Goal: Navigation & Orientation: Find specific page/section

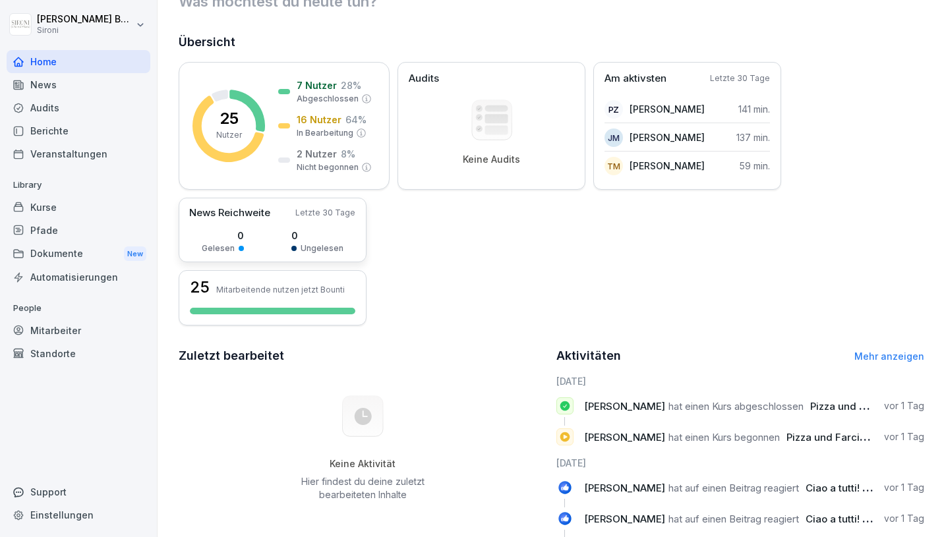
scroll to position [30, 0]
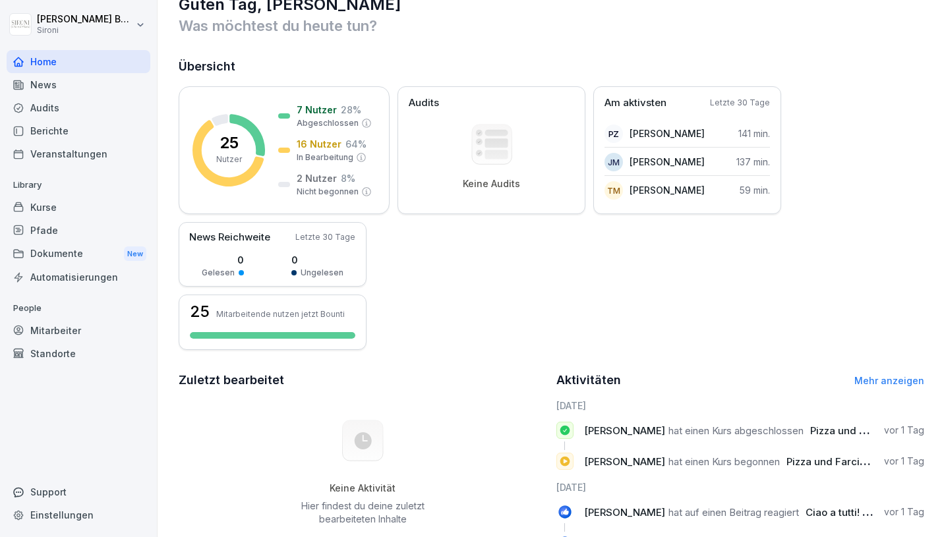
click at [51, 210] on div "Kurse" at bounding box center [79, 207] width 144 height 23
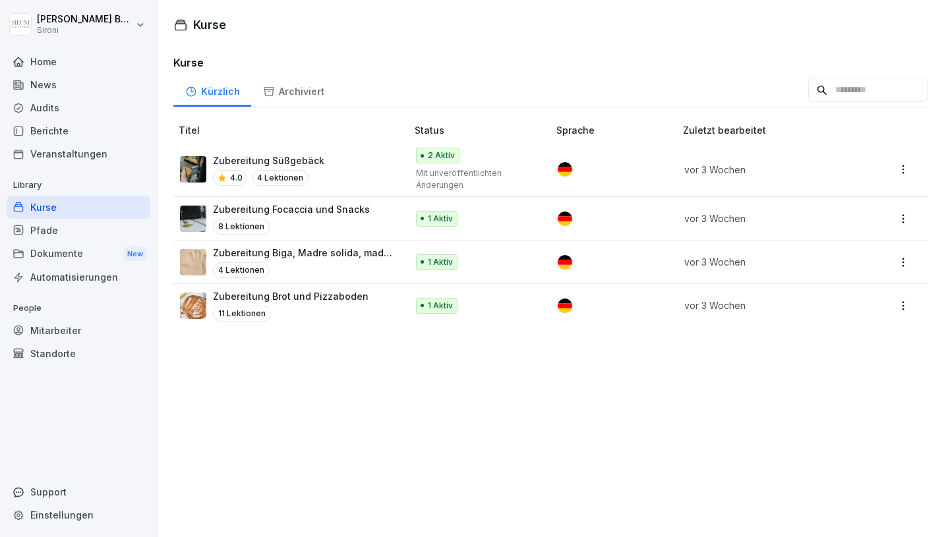
click at [44, 327] on div "Mitarbeiter" at bounding box center [79, 330] width 144 height 23
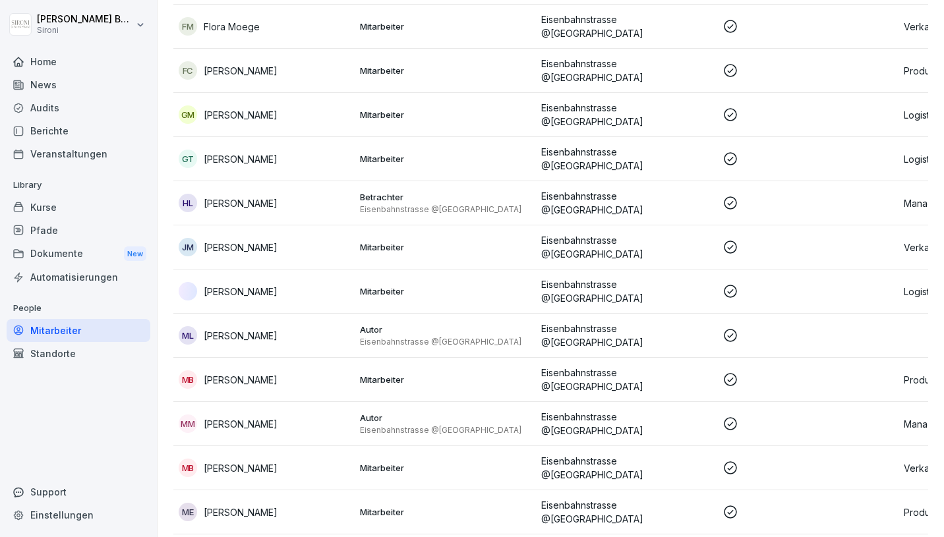
scroll to position [365, 0]
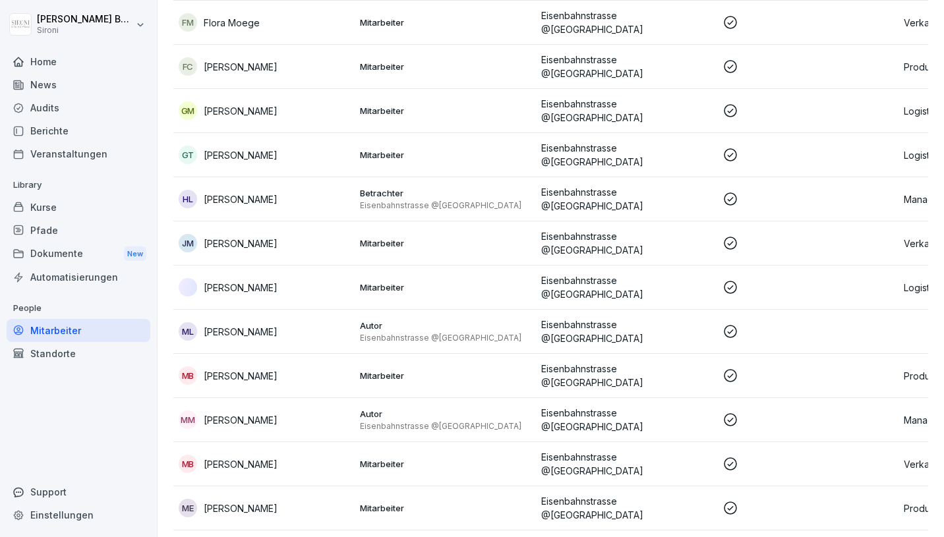
click at [386, 370] on p "Mitarbeiter" at bounding box center [445, 376] width 171 height 12
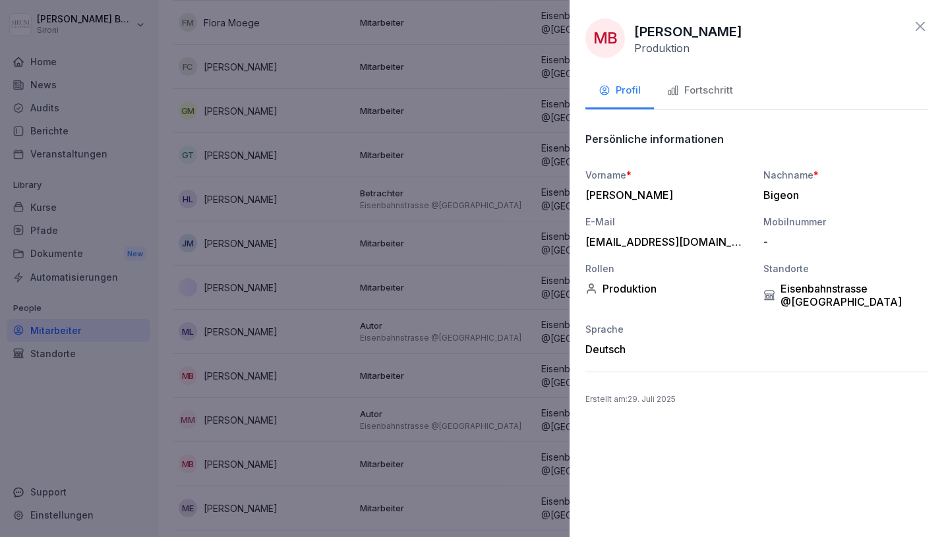
click at [918, 28] on icon at bounding box center [920, 26] width 9 height 9
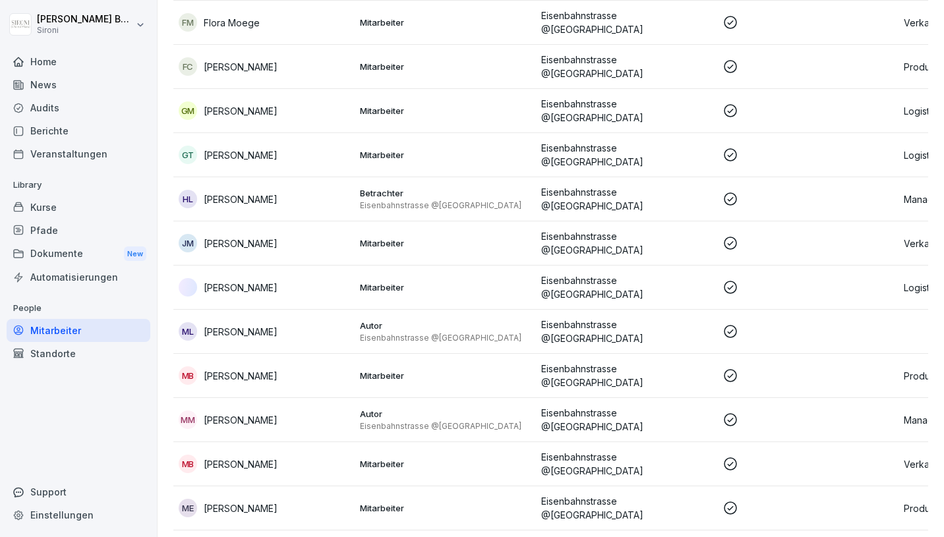
click at [55, 107] on div "Audits" at bounding box center [79, 107] width 144 height 23
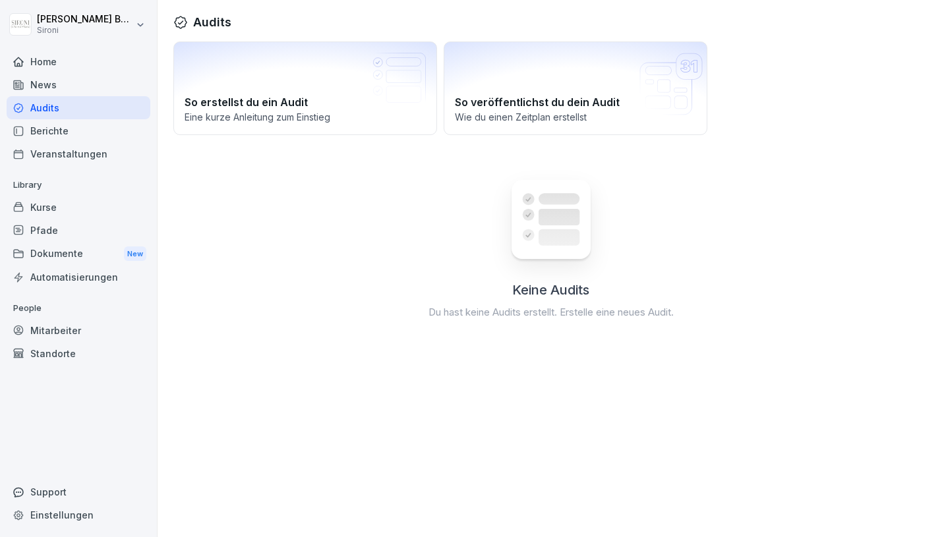
click at [57, 208] on div "Kurse" at bounding box center [79, 207] width 144 height 23
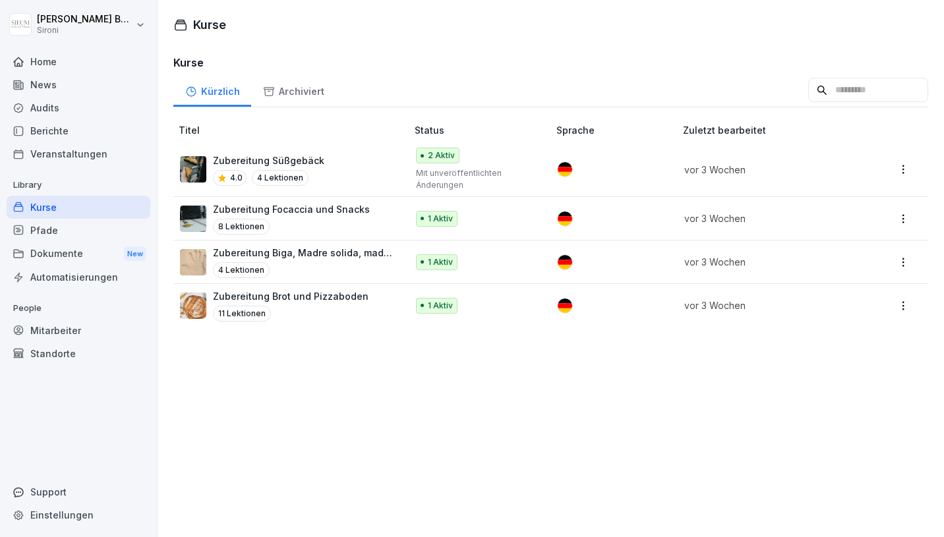
click at [61, 254] on div "Dokumente New" at bounding box center [79, 254] width 144 height 24
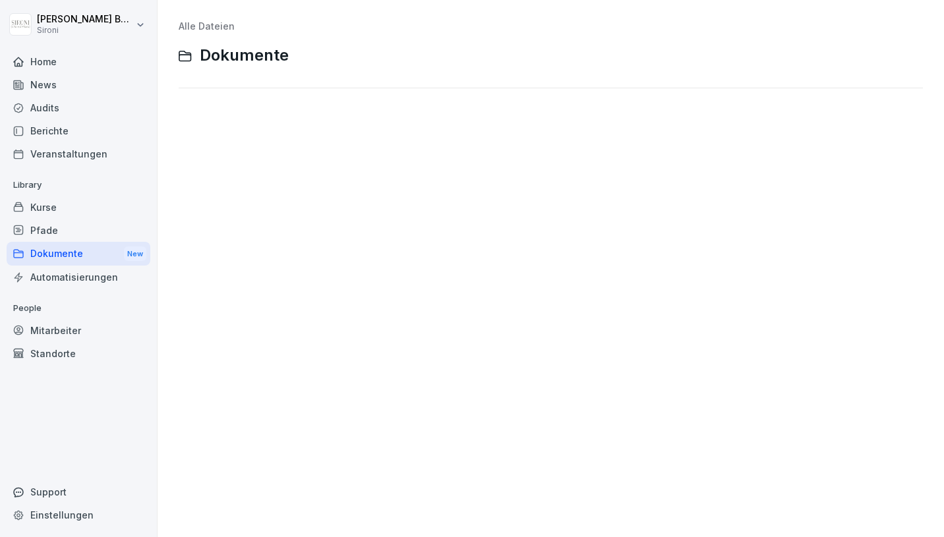
click at [38, 105] on div "Audits" at bounding box center [79, 107] width 144 height 23
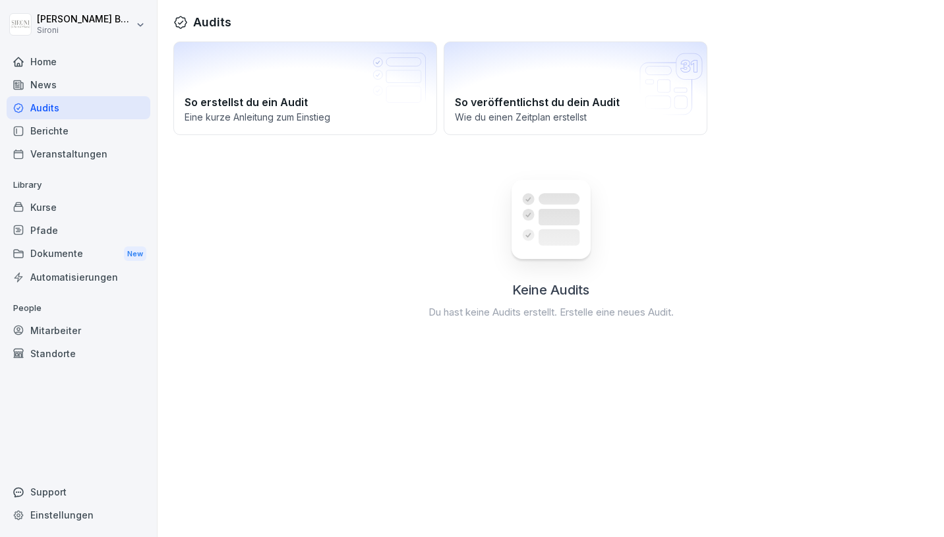
click at [53, 86] on div "News" at bounding box center [79, 84] width 144 height 23
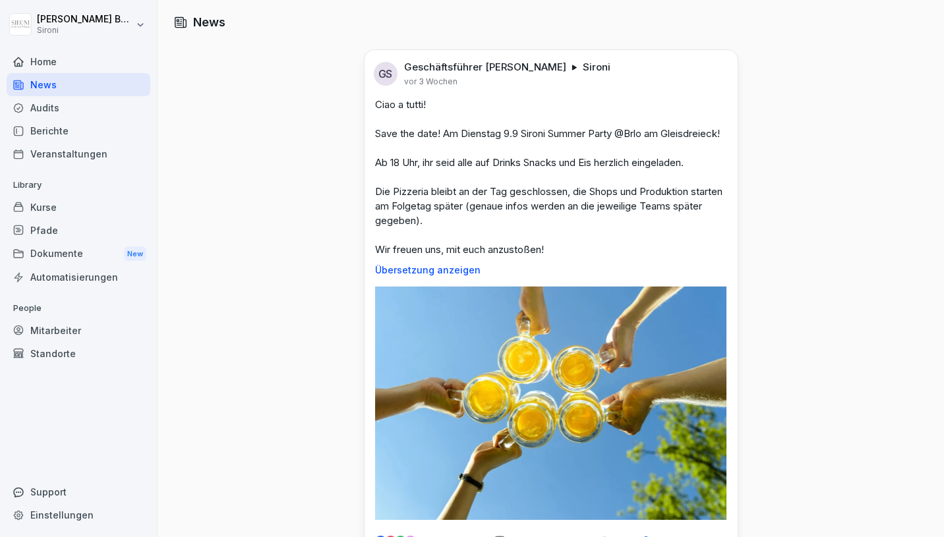
click at [50, 59] on div "Home" at bounding box center [79, 61] width 144 height 23
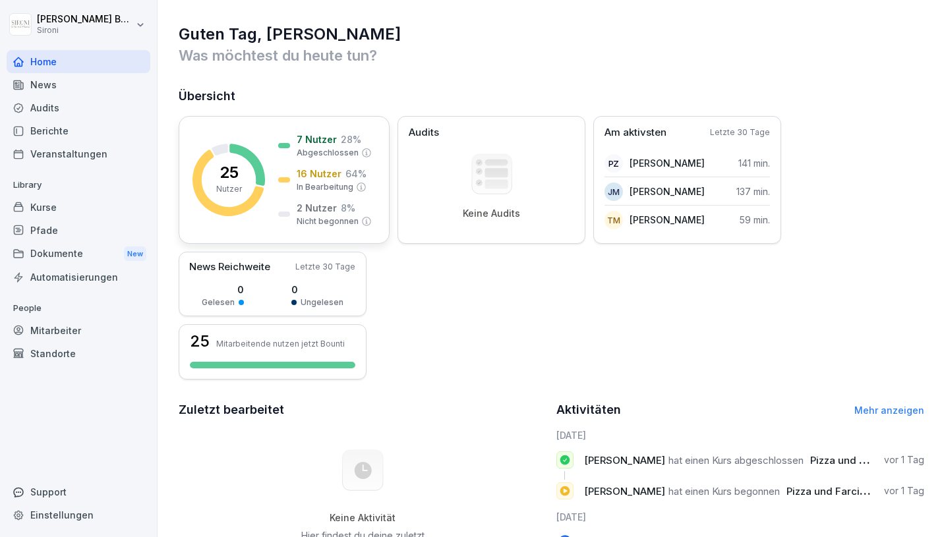
click at [257, 183] on icon at bounding box center [247, 165] width 36 height 42
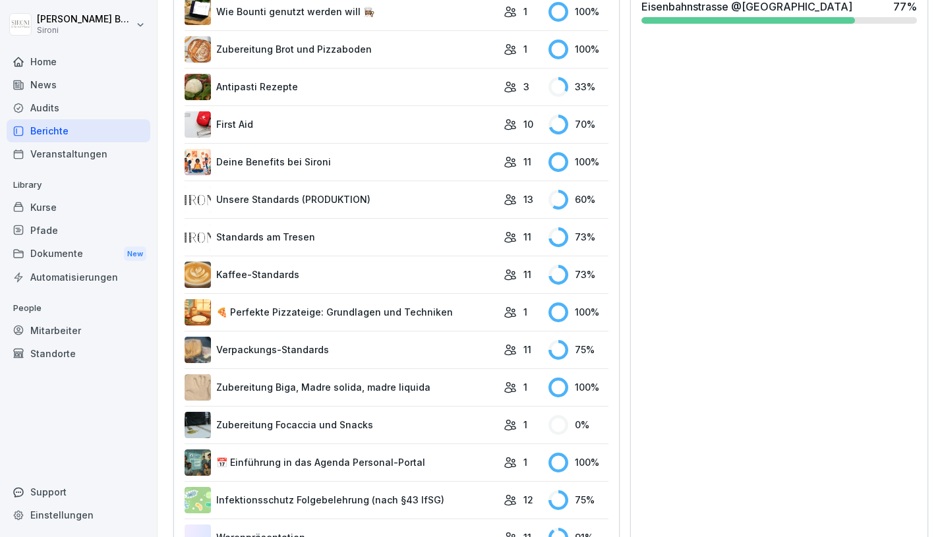
scroll to position [444, 0]
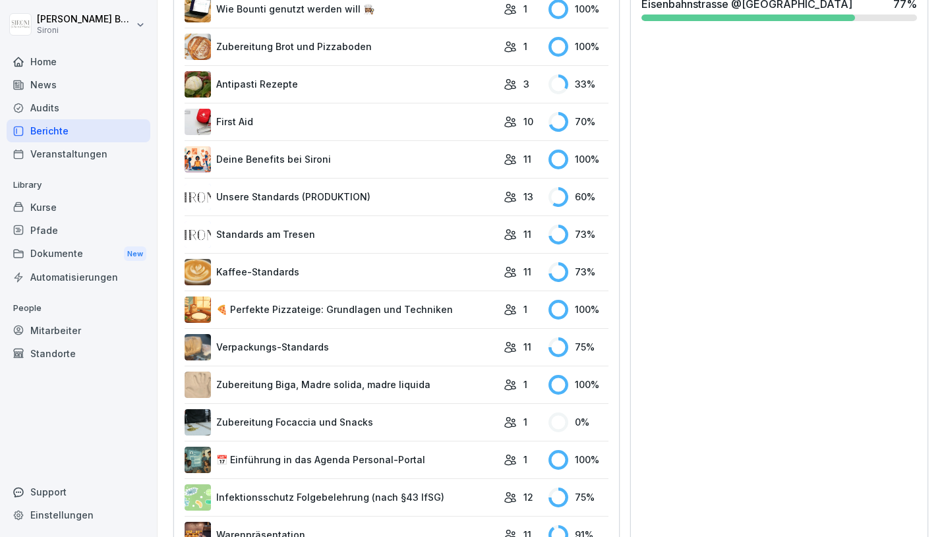
click at [471, 201] on link "Unsere Standards (PRODUKTION)" at bounding box center [341, 197] width 312 height 26
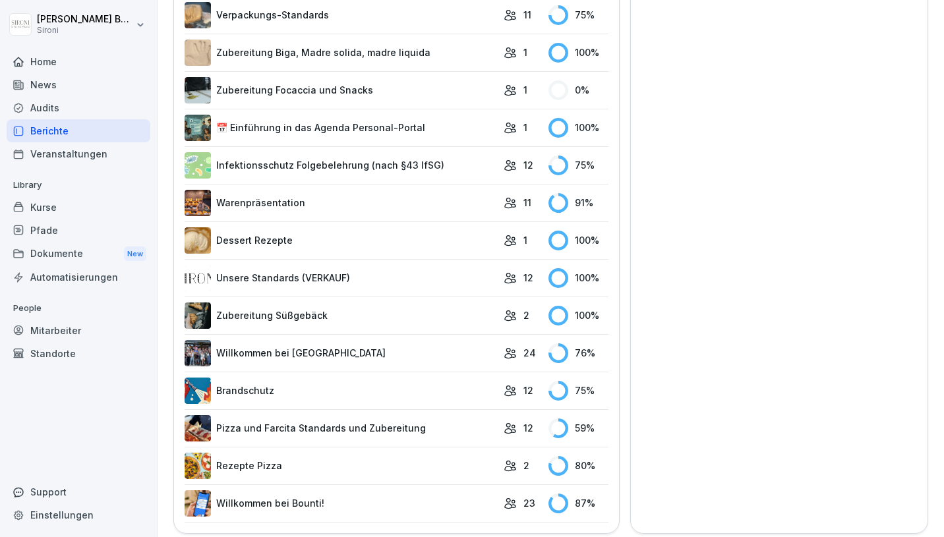
scroll to position [783, 0]
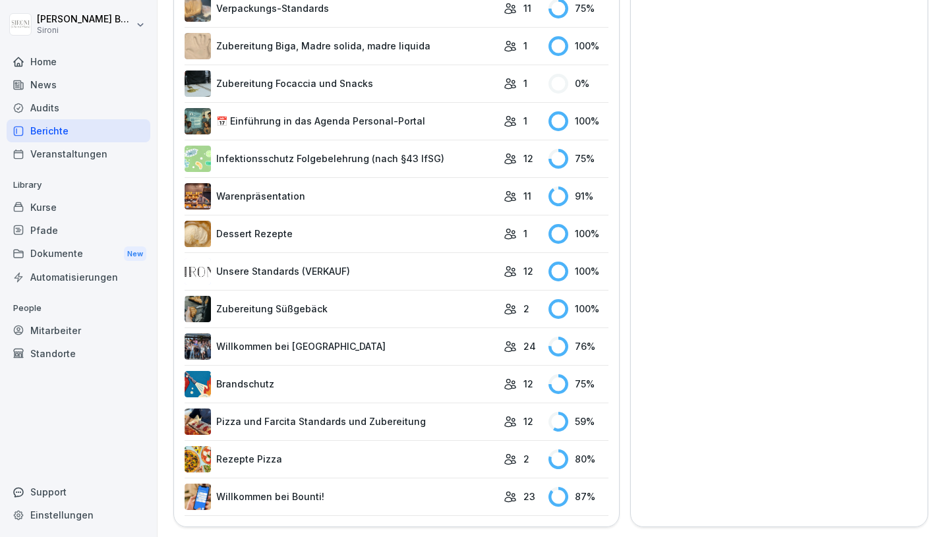
click at [364, 496] on link "Willkommen bei Bounti!" at bounding box center [341, 497] width 312 height 26
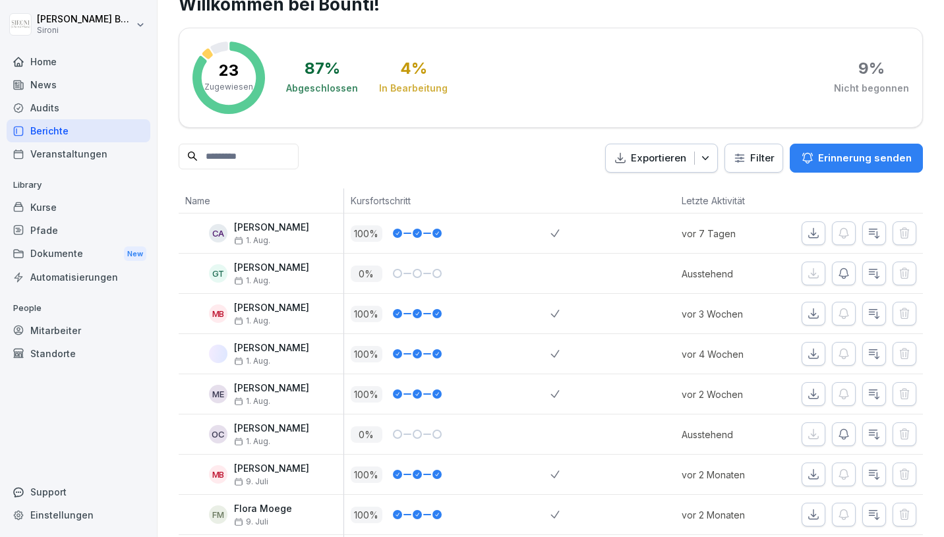
scroll to position [42, 0]
drag, startPoint x: 393, startPoint y: 443, endPoint x: 363, endPoint y: 443, distance: 29.7
click at [368, 443] on div "0 %" at bounding box center [447, 434] width 207 height 40
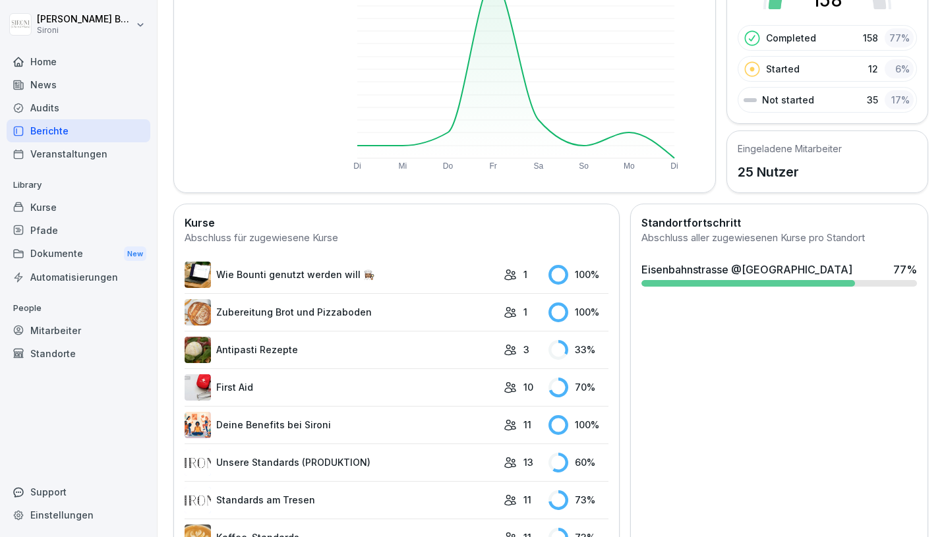
scroll to position [783, 0]
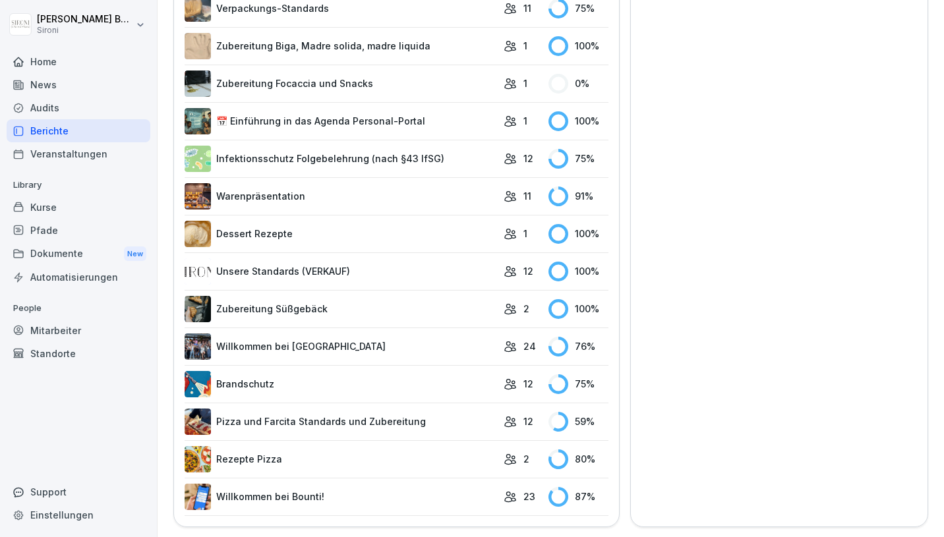
click at [257, 346] on link "Willkommen bei [GEOGRAPHIC_DATA]" at bounding box center [341, 347] width 312 height 26
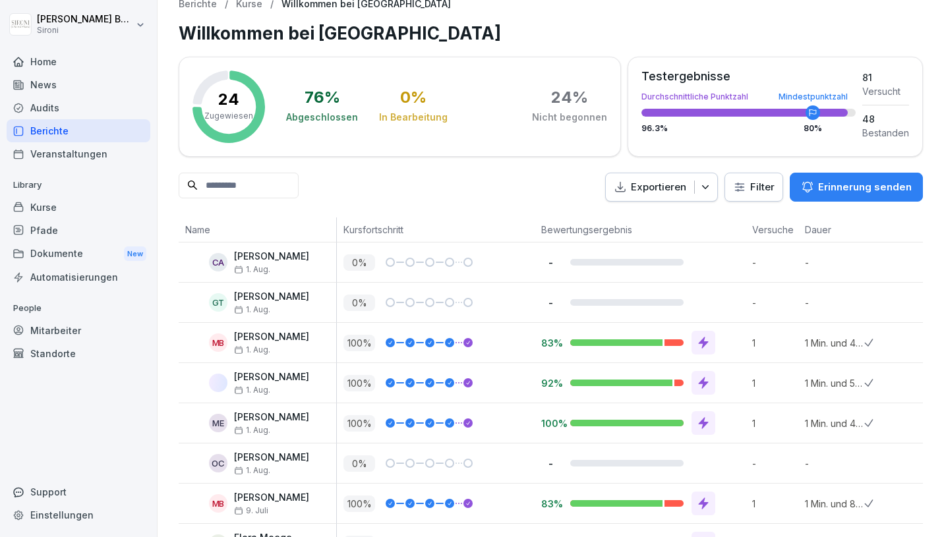
scroll to position [8, 0]
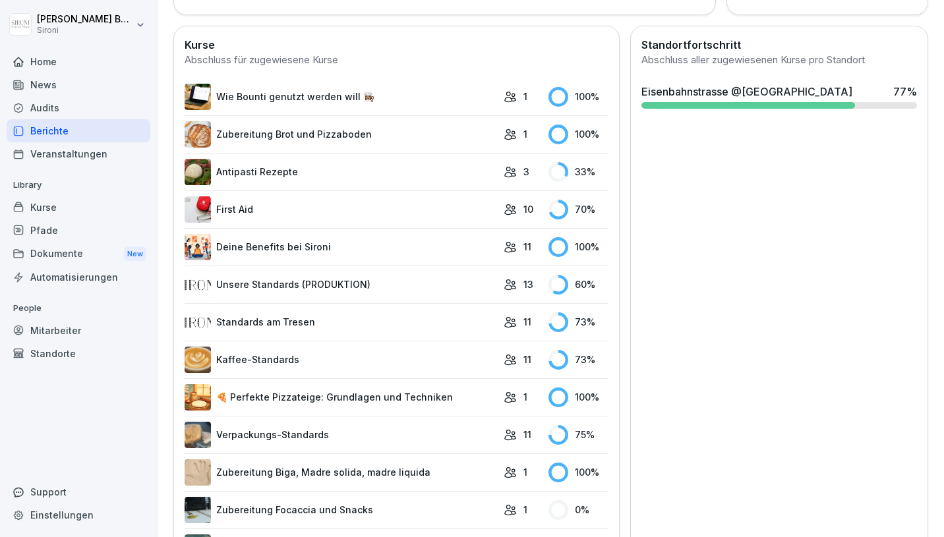
scroll to position [339, 0]
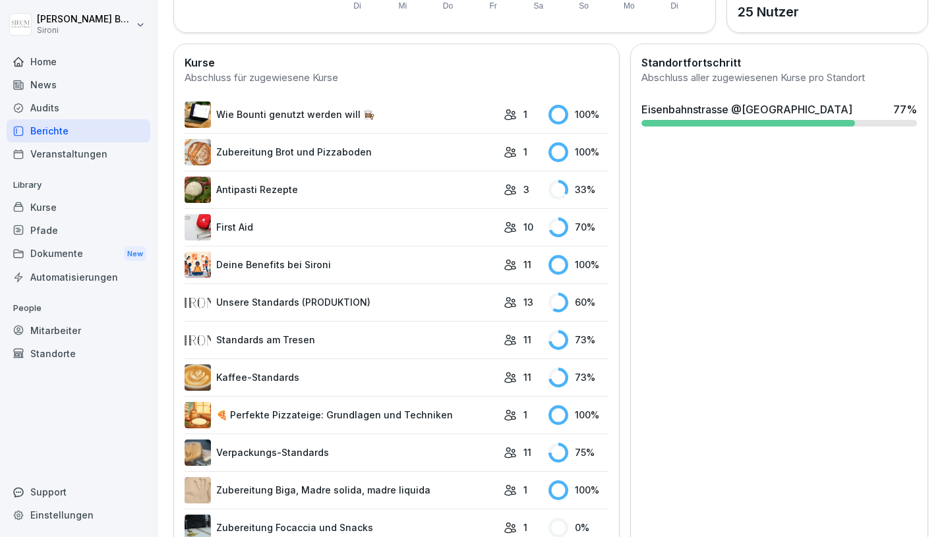
click at [57, 105] on div "Audits" at bounding box center [79, 107] width 144 height 23
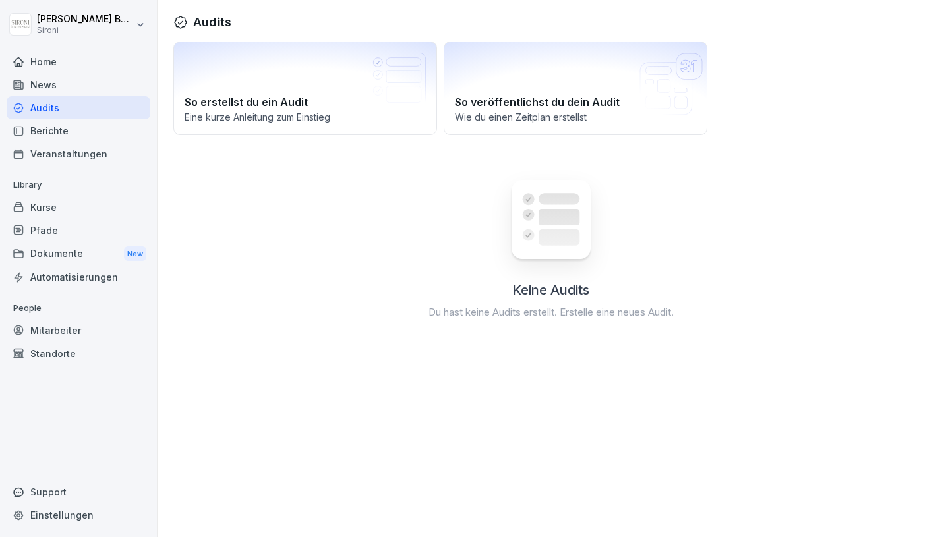
click at [53, 129] on div "Berichte" at bounding box center [79, 130] width 144 height 23
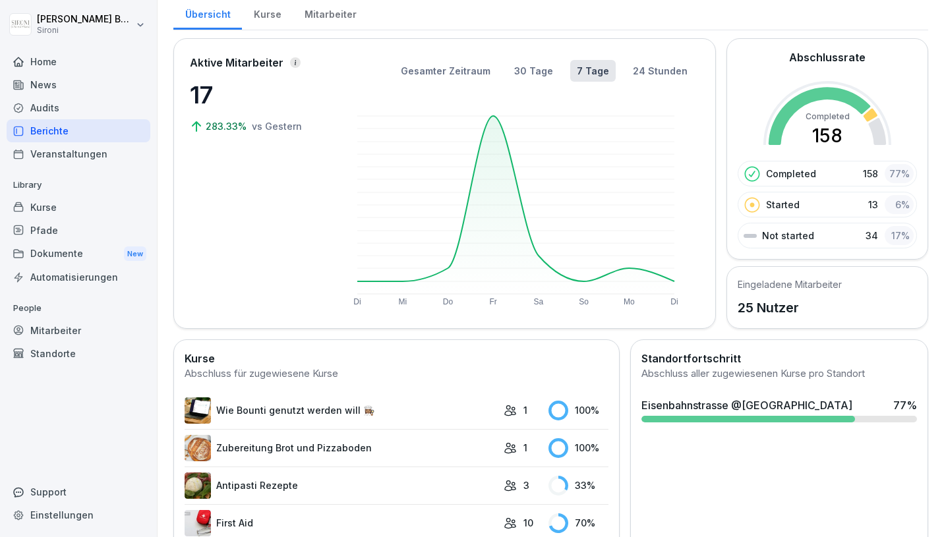
scroll to position [40, 0]
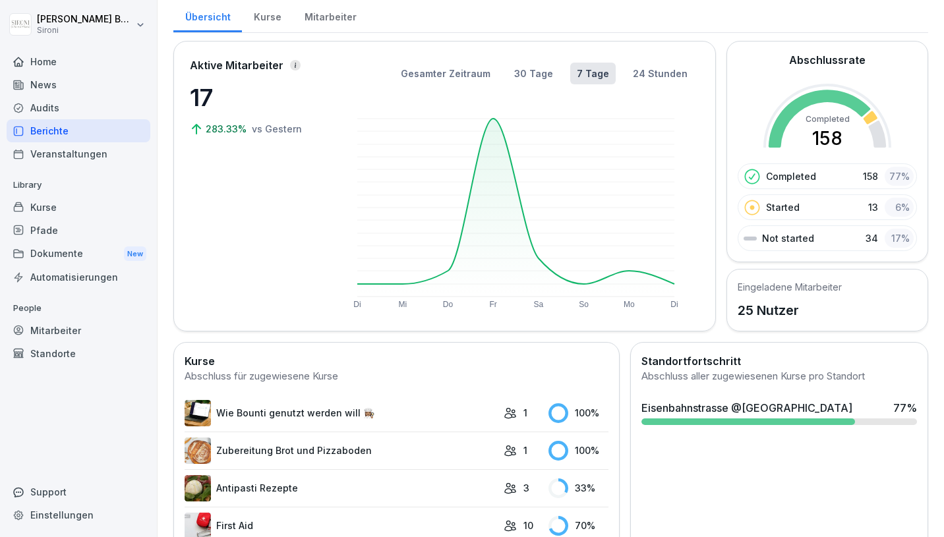
click at [34, 213] on div "Kurse" at bounding box center [79, 207] width 144 height 23
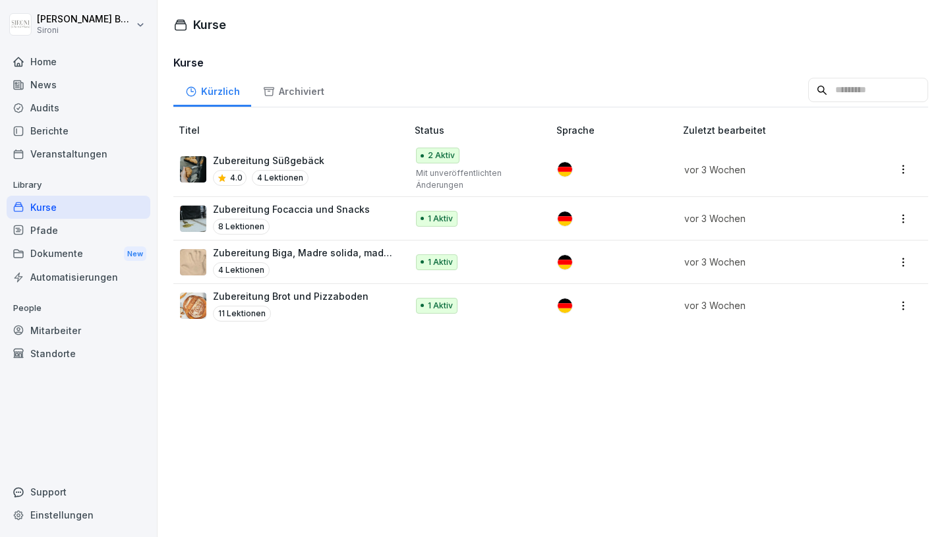
click at [239, 155] on p "Zubereitung Süßgebäck" at bounding box center [268, 161] width 111 height 14
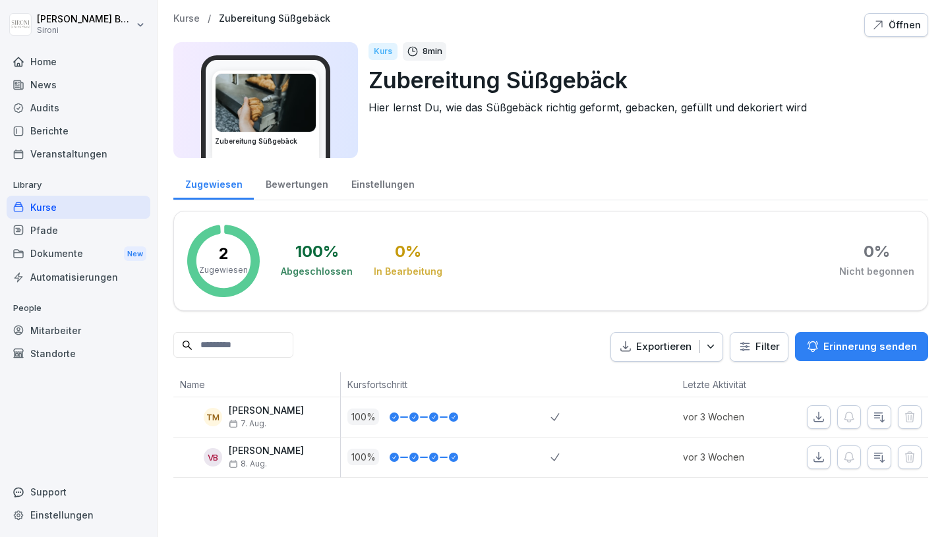
click at [281, 461] on p "8. Aug." at bounding box center [266, 463] width 75 height 9
click at [876, 457] on icon "button" at bounding box center [879, 457] width 13 height 13
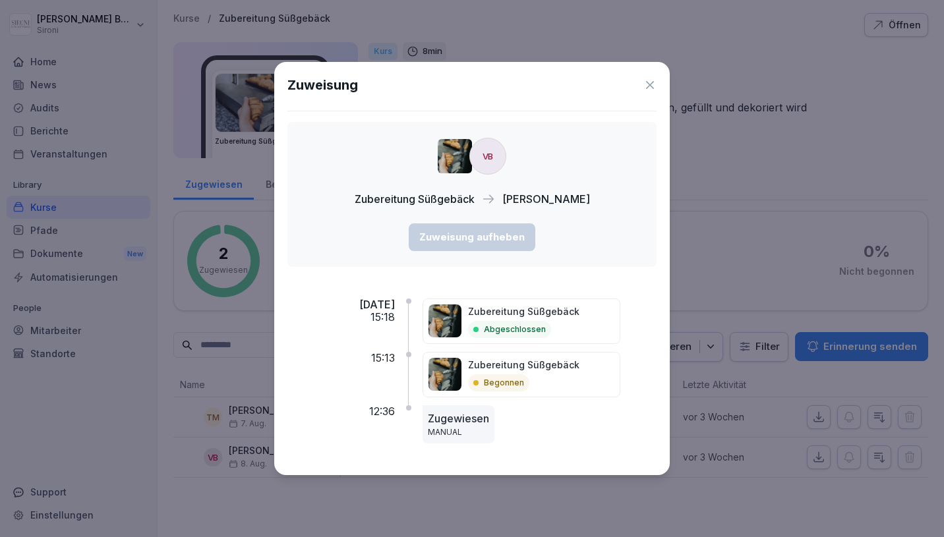
click at [650, 79] on icon at bounding box center [649, 84] width 13 height 13
